Goal: Task Accomplishment & Management: Manage account settings

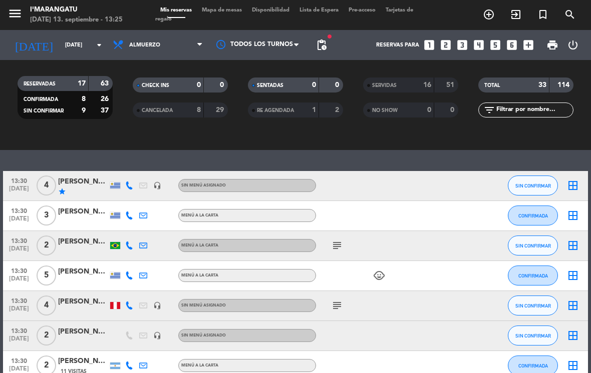
scroll to position [143, 0]
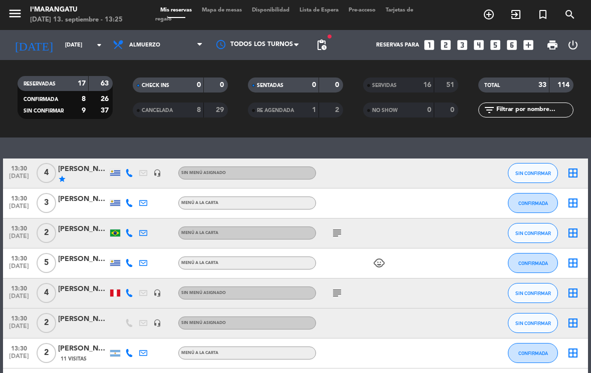
click at [341, 292] on icon "subject" at bounding box center [337, 293] width 12 height 12
click at [535, 291] on span "SIN CONFIRMAR" at bounding box center [533, 294] width 36 height 6
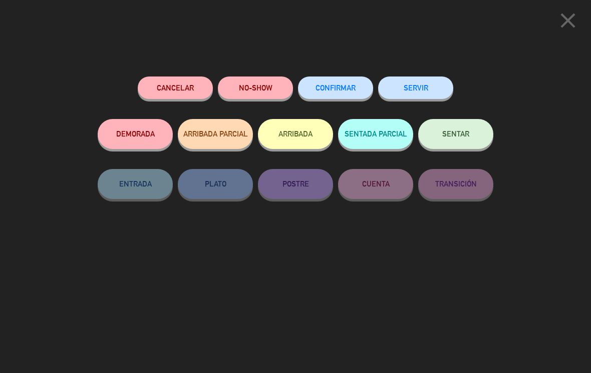
click at [307, 136] on button "ARRIBADA" at bounding box center [295, 134] width 75 height 30
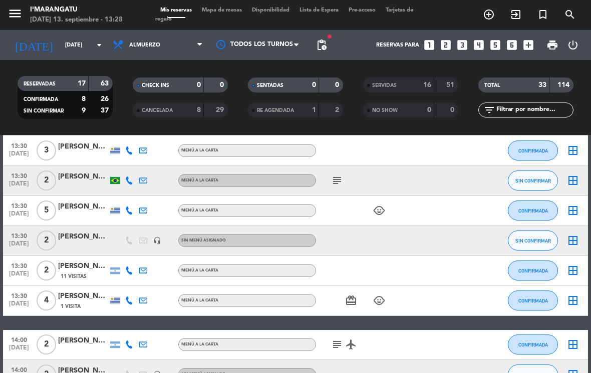
scroll to position [235, 0]
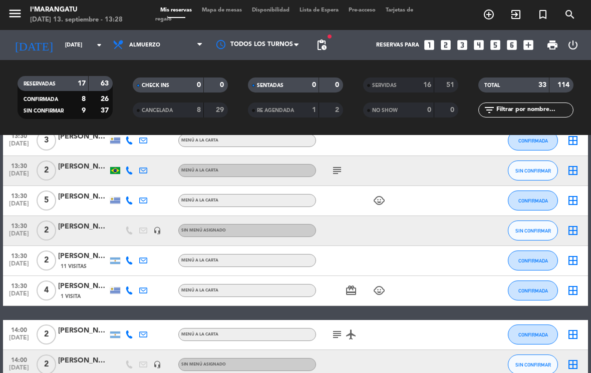
click at [535, 267] on button "CONFIRMADA" at bounding box center [533, 261] width 50 height 20
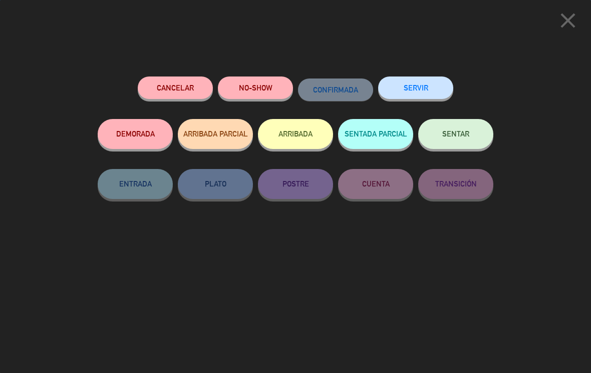
click at [428, 93] on button "SERVIR" at bounding box center [415, 88] width 75 height 23
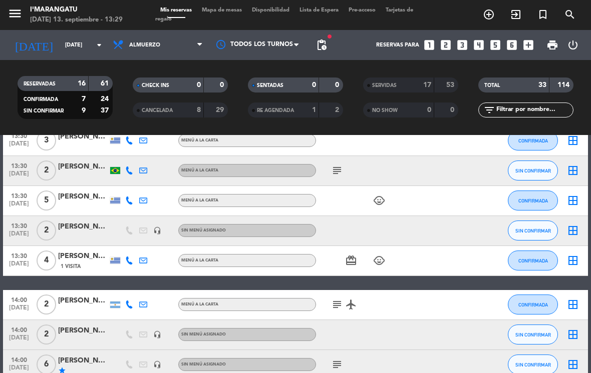
click at [544, 201] on span "CONFIRMADA" at bounding box center [533, 201] width 30 height 6
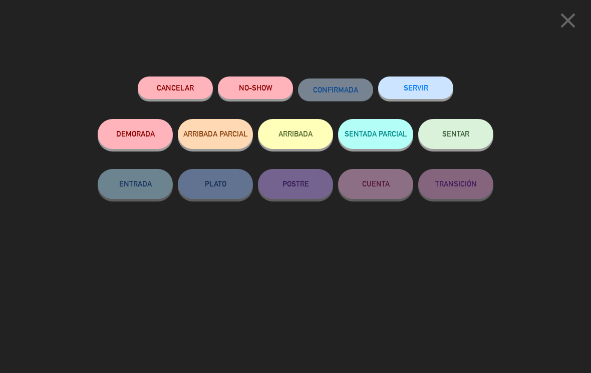
click at [310, 135] on button "ARRIBADA" at bounding box center [295, 134] width 75 height 30
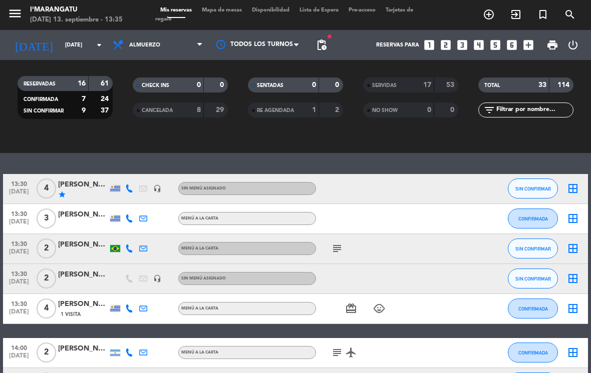
scroll to position [187, 0]
click at [534, 219] on span "CONFIRMADA" at bounding box center [533, 219] width 30 height 6
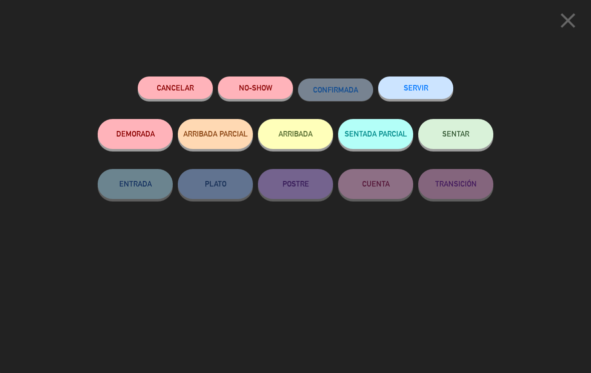
click at [438, 83] on button "SERVIR" at bounding box center [415, 88] width 75 height 23
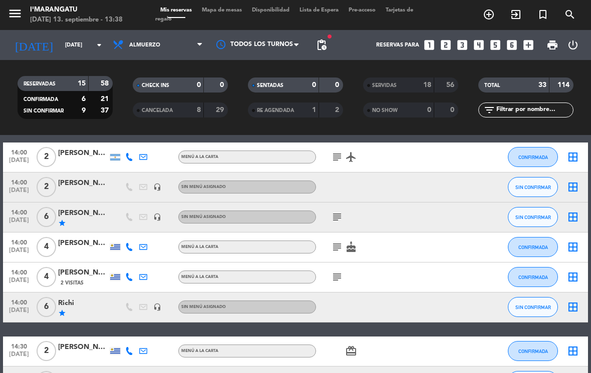
scroll to position [353, 0]
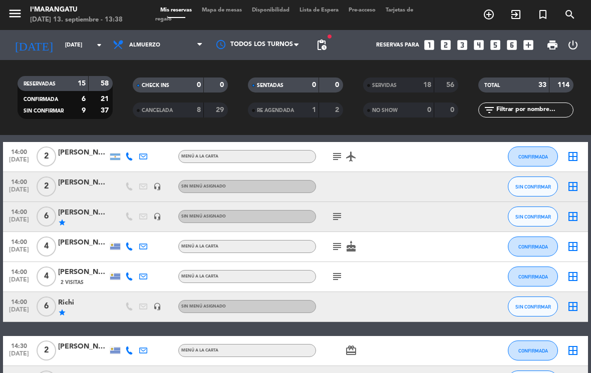
click at [341, 273] on icon "subject" at bounding box center [337, 277] width 12 height 12
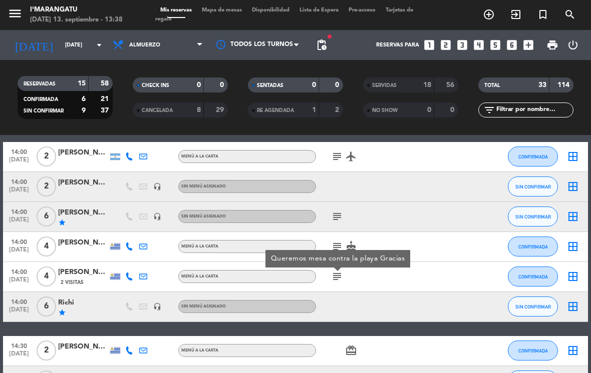
click at [523, 280] on button "CONFIRMADA" at bounding box center [533, 277] width 50 height 20
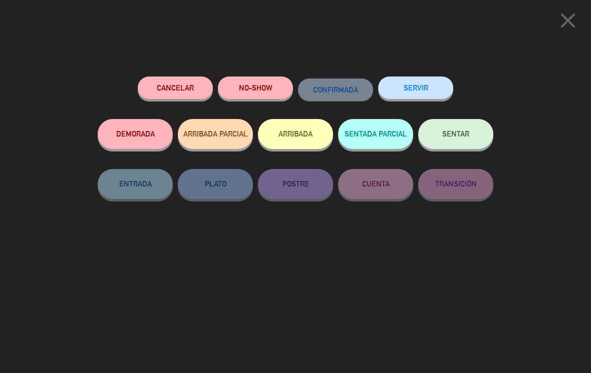
click at [576, 16] on icon "close" at bounding box center [567, 20] width 25 height 25
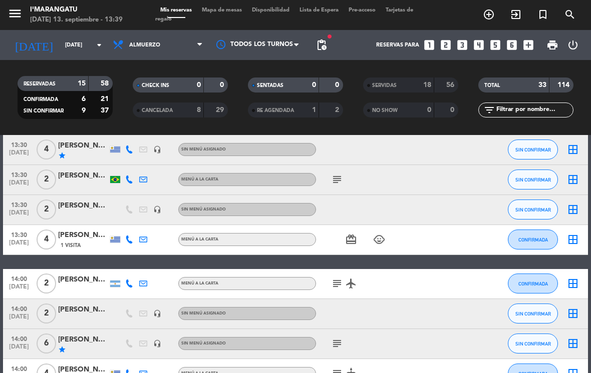
scroll to position [223, 0]
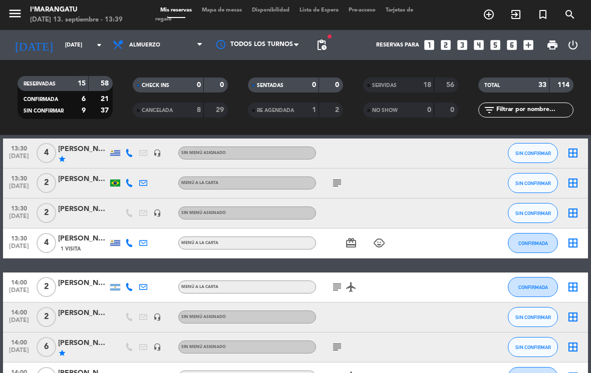
click at [539, 242] on span "CONFIRMADA" at bounding box center [533, 244] width 30 height 6
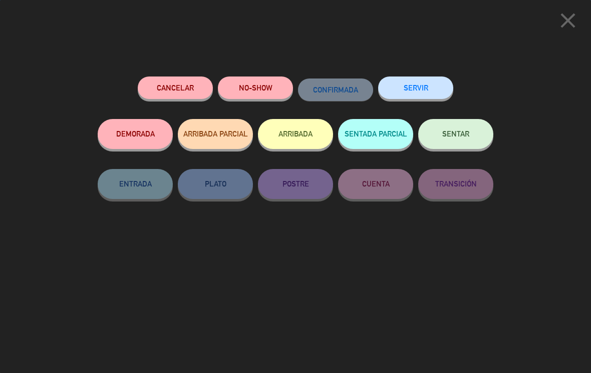
click at [424, 91] on button "SERVIR" at bounding box center [415, 88] width 75 height 23
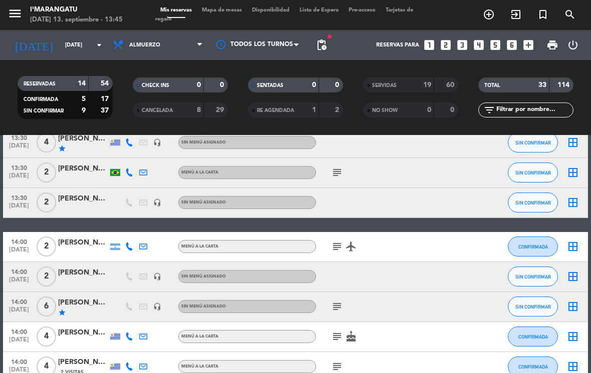
scroll to position [243, 0]
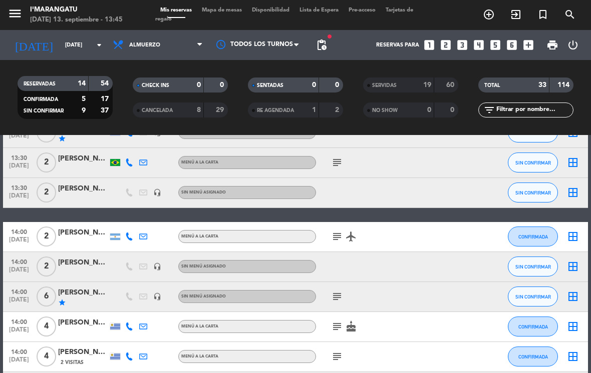
click at [540, 194] on span "SIN CONFIRMAR" at bounding box center [533, 193] width 36 height 6
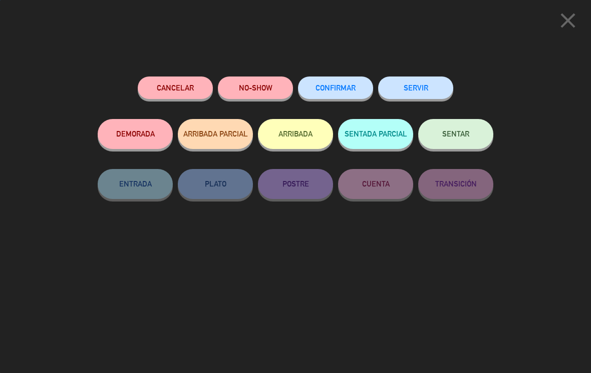
click at [430, 87] on button "SERVIR" at bounding box center [415, 88] width 75 height 23
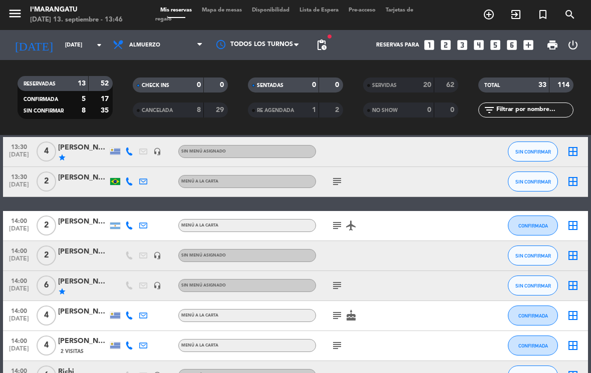
scroll to position [227, 0]
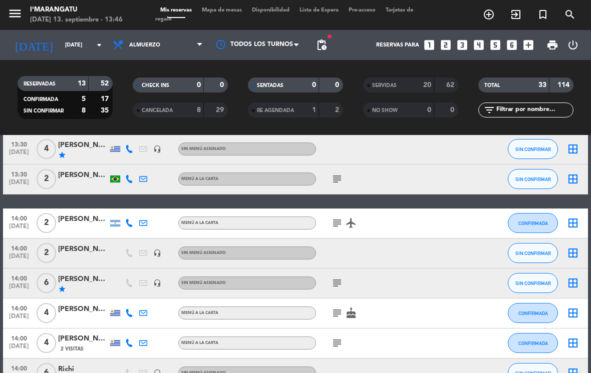
click at [334, 318] on icon "subject" at bounding box center [337, 313] width 12 height 12
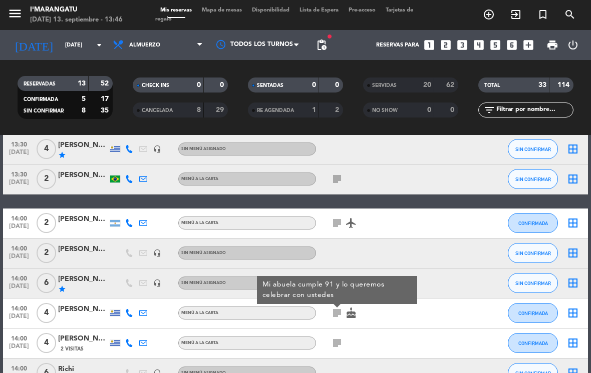
click at [535, 314] on span "CONFIRMADA" at bounding box center [533, 314] width 30 height 6
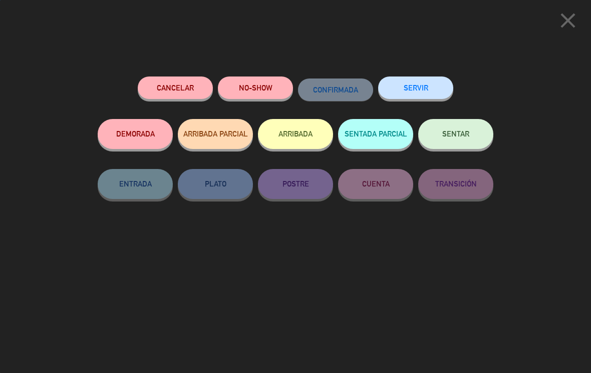
click at [423, 86] on button "SERVIR" at bounding box center [415, 88] width 75 height 23
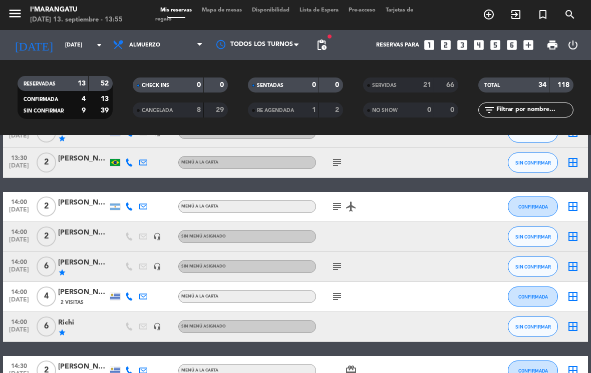
scroll to position [246, 0]
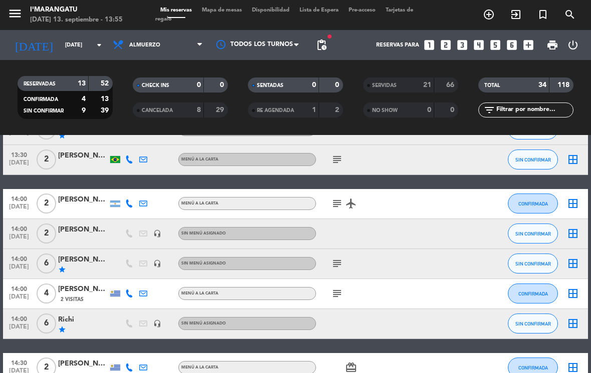
click at [533, 271] on button "SIN CONFIRMAR" at bounding box center [533, 264] width 50 height 20
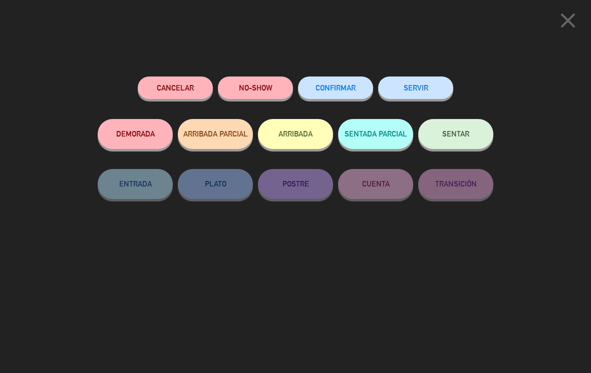
click at [302, 131] on button "ARRIBADA" at bounding box center [295, 134] width 75 height 30
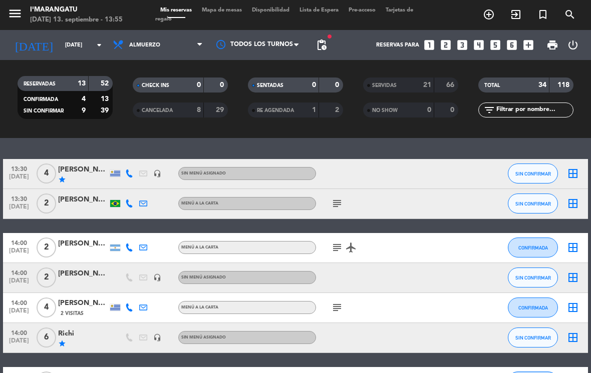
click at [522, 347] on button "SIN CONFIRMAR" at bounding box center [533, 338] width 50 height 20
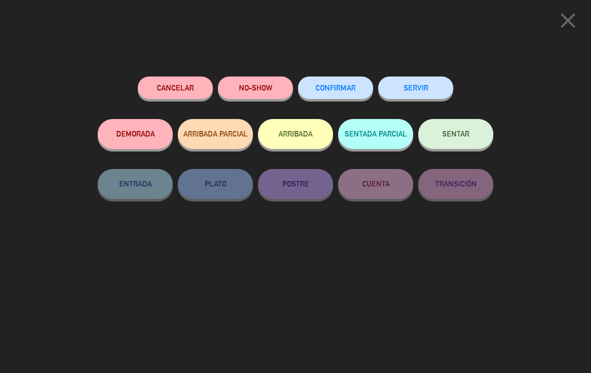
click at [304, 137] on button "ARRIBADA" at bounding box center [295, 134] width 75 height 30
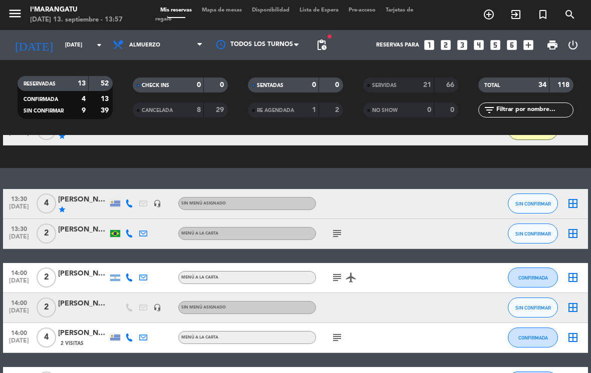
scroll to position [266, 0]
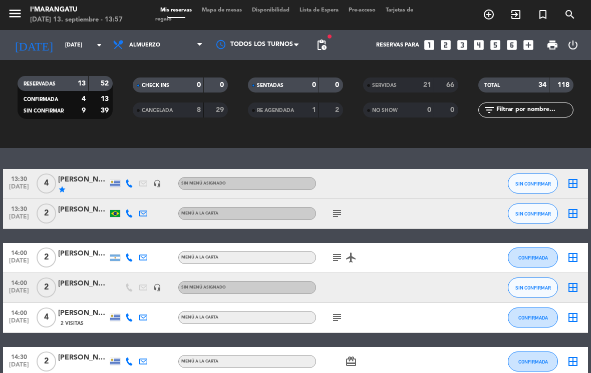
click at [337, 257] on icon "subject" at bounding box center [337, 258] width 12 height 12
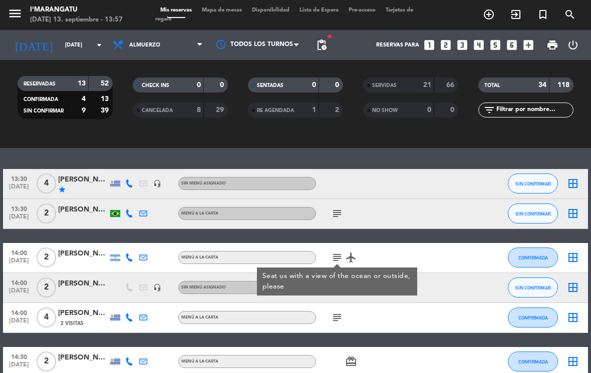
click at [526, 260] on span "CONFIRMADA" at bounding box center [533, 258] width 30 height 6
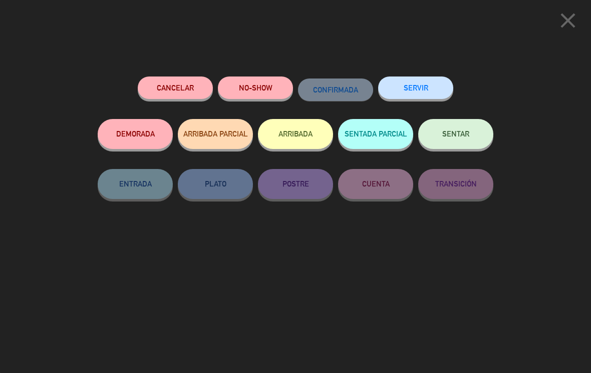
click at [433, 88] on button "SERVIR" at bounding box center [415, 88] width 75 height 23
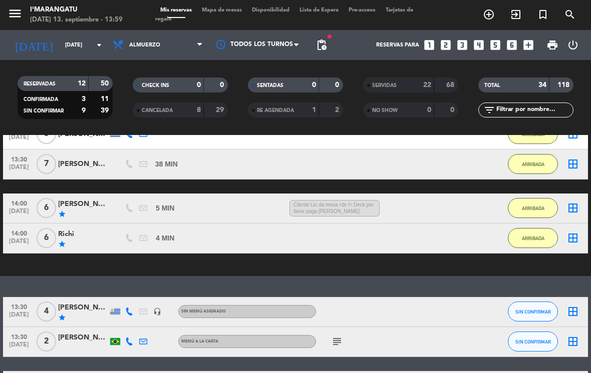
scroll to position [136, 0]
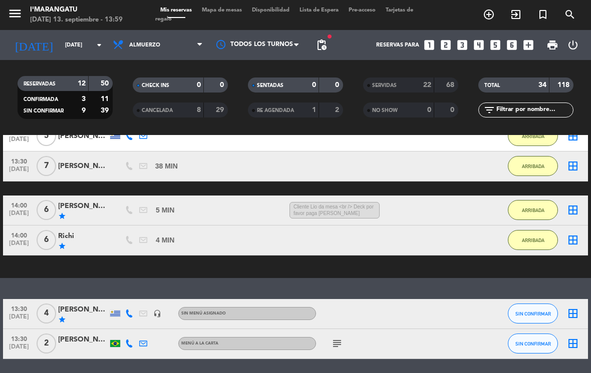
click at [532, 245] on button "ARRIBADA" at bounding box center [533, 240] width 50 height 20
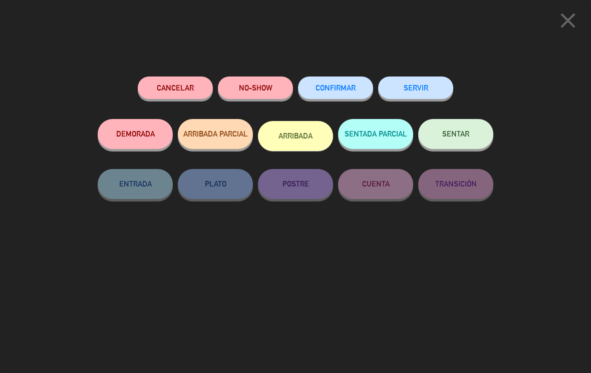
click at [415, 83] on button "SERVIR" at bounding box center [415, 88] width 75 height 23
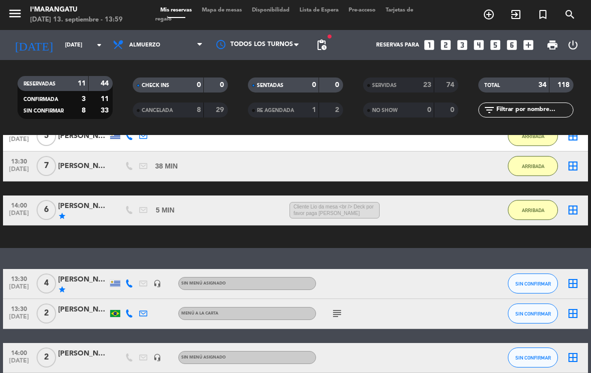
click at [537, 213] on button "ARRIBADA" at bounding box center [533, 210] width 50 height 20
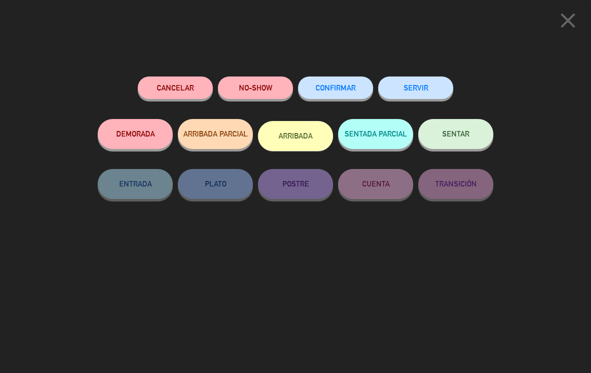
click at [419, 92] on button "SERVIR" at bounding box center [415, 88] width 75 height 23
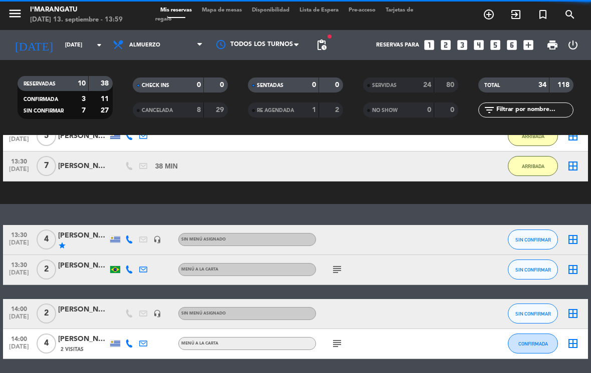
click at [518, 166] on button "ARRIBADA" at bounding box center [533, 166] width 50 height 20
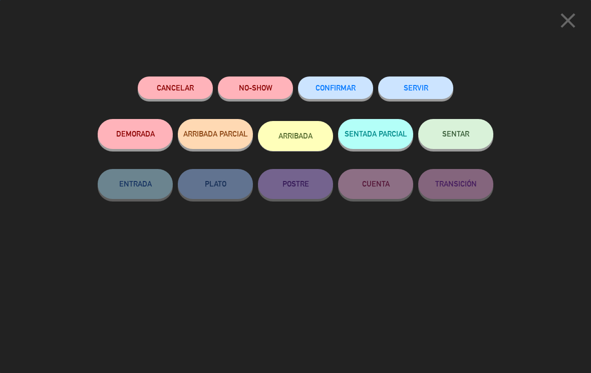
click at [426, 80] on button "SERVIR" at bounding box center [415, 88] width 75 height 23
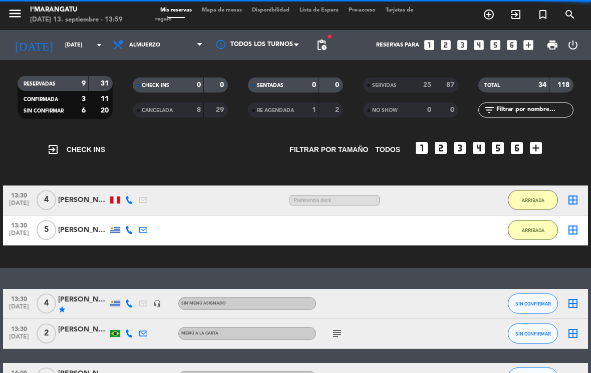
scroll to position [33, 0]
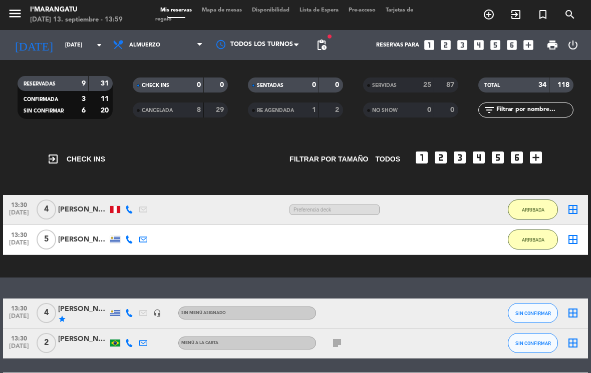
click at [516, 239] on button "ARRIBADA" at bounding box center [533, 240] width 50 height 20
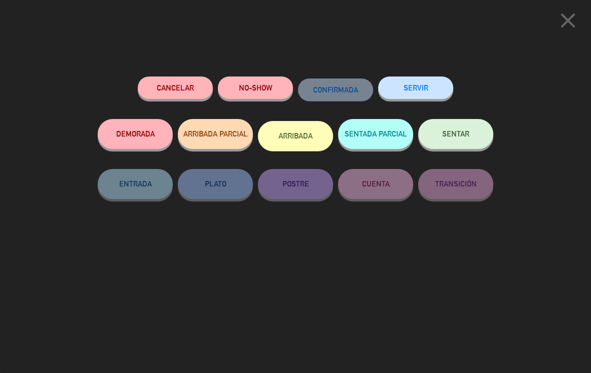
click at [417, 81] on button "SERVIR" at bounding box center [415, 88] width 75 height 23
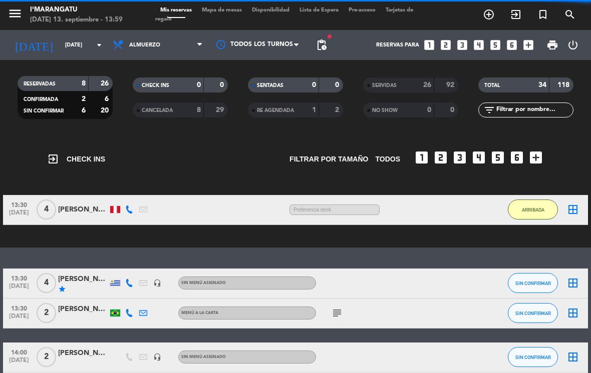
click at [547, 204] on button "ARRIBADA" at bounding box center [533, 210] width 50 height 20
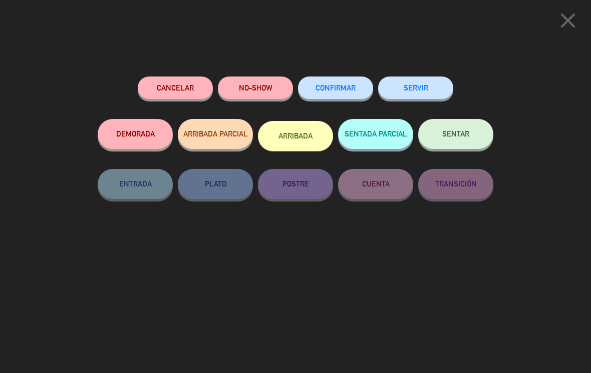
click at [406, 78] on button "SERVIR" at bounding box center [415, 88] width 75 height 23
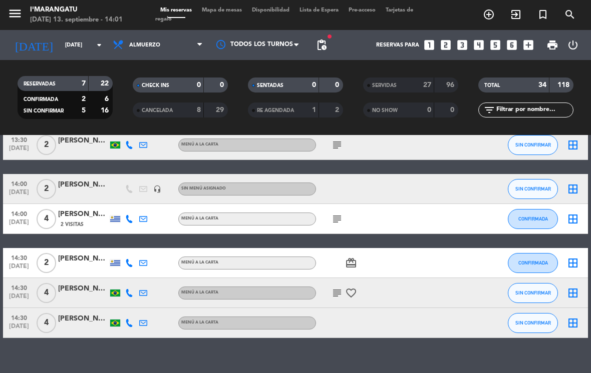
scroll to position [81, 0]
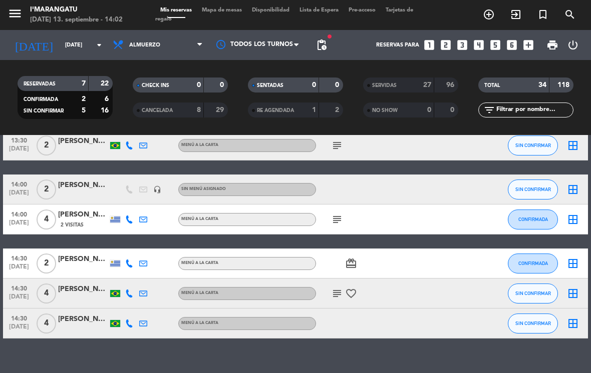
click at [533, 333] on button "SIN CONFIRMAR" at bounding box center [533, 324] width 50 height 20
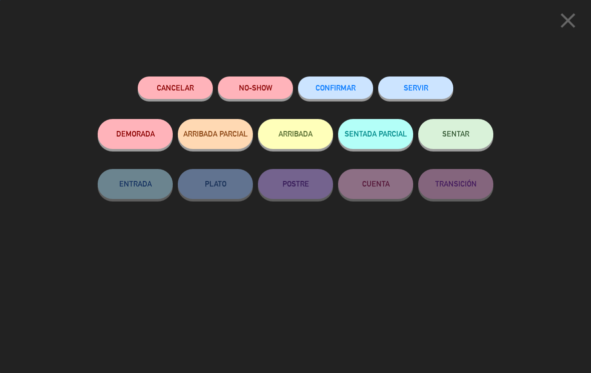
click at [426, 90] on button "SERVIR" at bounding box center [415, 88] width 75 height 23
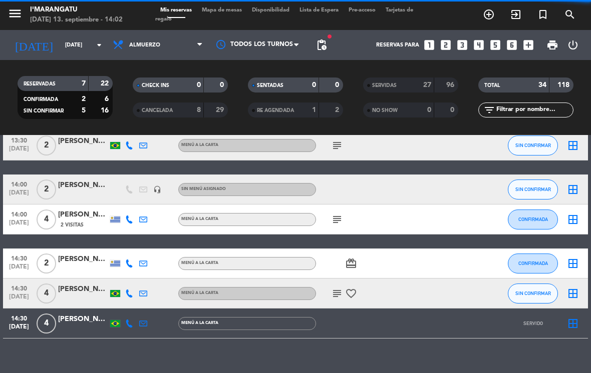
scroll to position [51, 0]
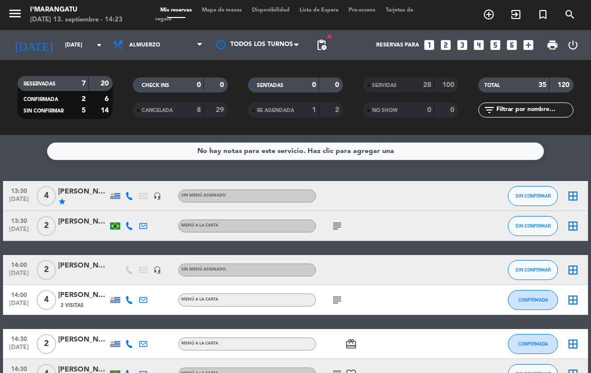
click at [78, 49] on input "[DATE]" at bounding box center [97, 45] width 74 height 17
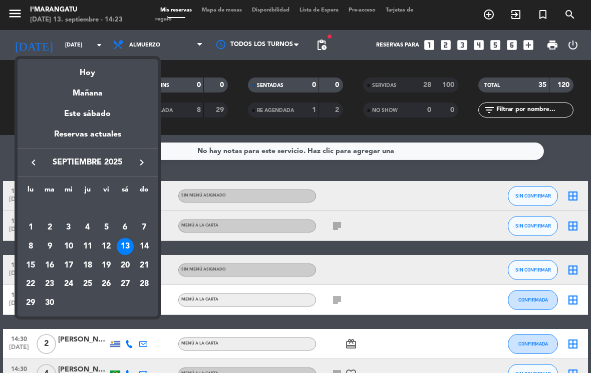
click at [111, 246] on div "12" at bounding box center [106, 246] width 17 height 17
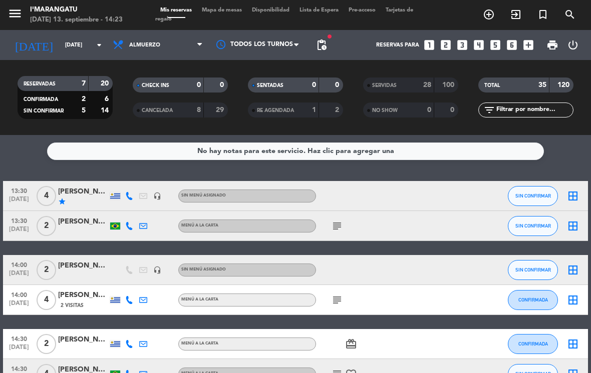
type input "[DATE]"
click at [183, 43] on span "Almuerzo" at bounding box center [158, 45] width 100 height 22
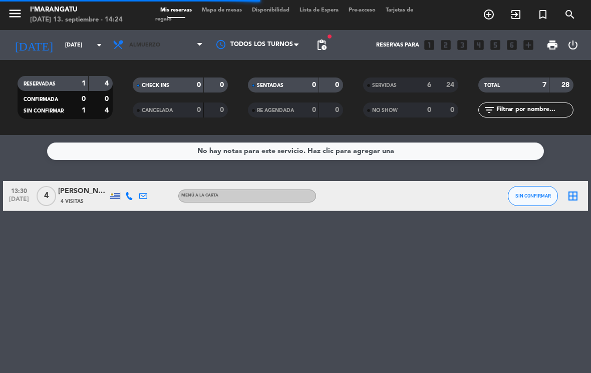
click at [189, 46] on span "Almuerzo" at bounding box center [158, 45] width 100 height 22
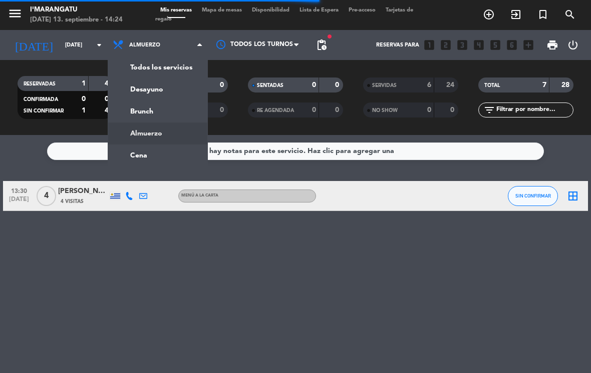
click at [162, 156] on ng-component "menu I'marangatu [DATE] 13. septiembre - 14:24 Mis reservas Mapa de mesas Dispo…" at bounding box center [295, 186] width 591 height 373
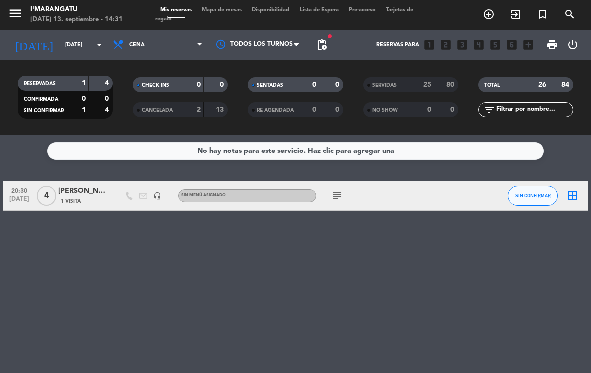
click at [410, 80] on div "SERVIDAS" at bounding box center [388, 86] width 46 height 12
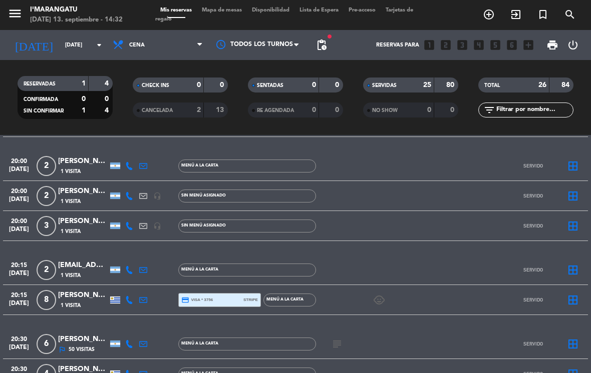
scroll to position [78, 0]
